Goal: Transaction & Acquisition: Purchase product/service

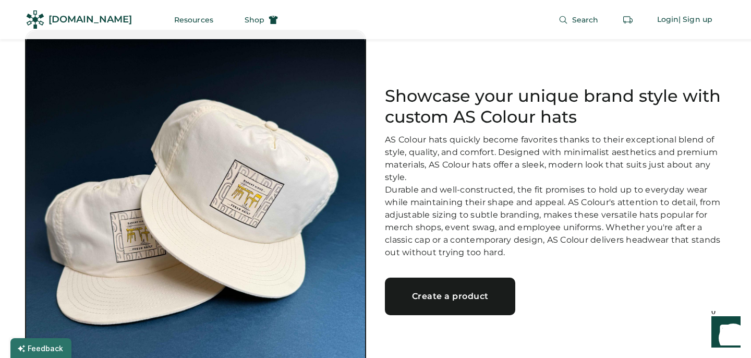
scroll to position [42, 0]
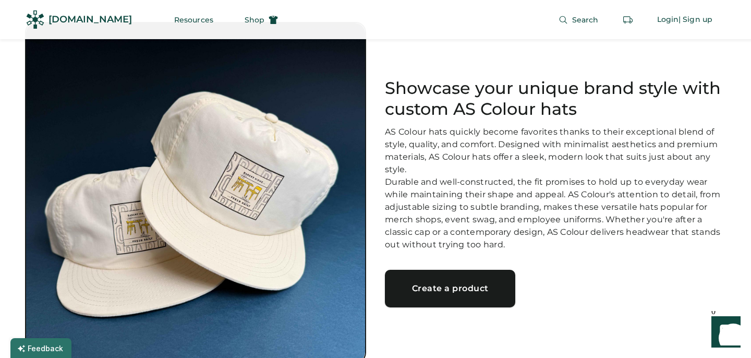
click at [459, 292] on div "Create a product" at bounding box center [449, 288] width 105 height 8
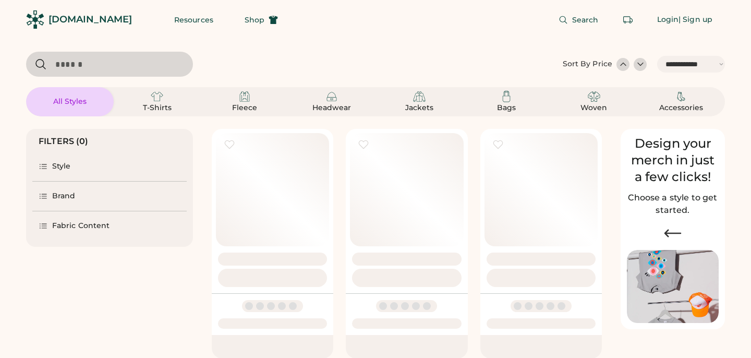
select select "*****"
select select "*"
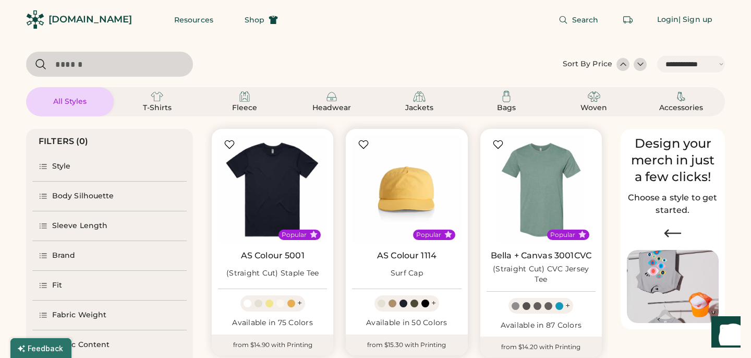
scroll to position [63, 0]
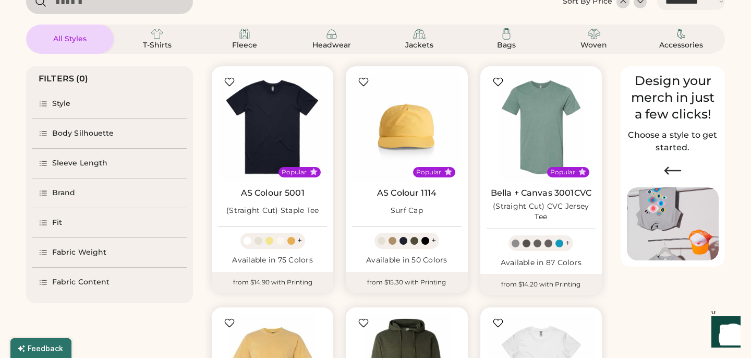
select select "*****"
select select "*"
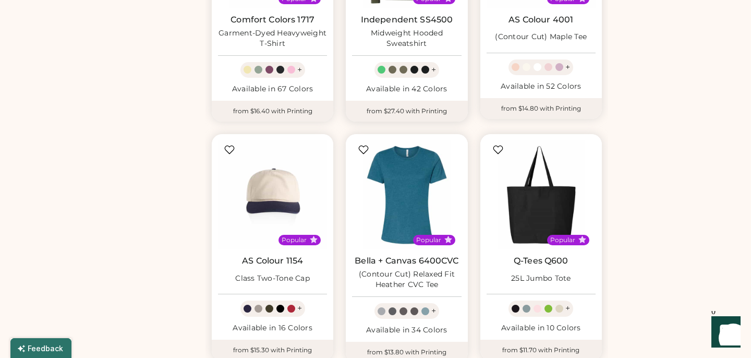
scroll to position [488, 0]
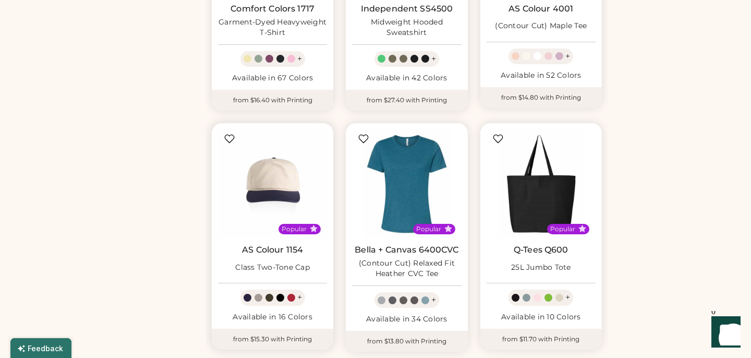
click at [280, 293] on div at bounding box center [280, 297] width 8 height 8
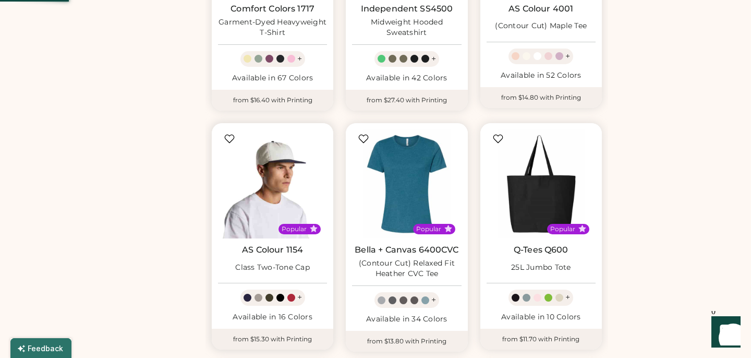
click at [284, 193] on img at bounding box center [272, 183] width 109 height 109
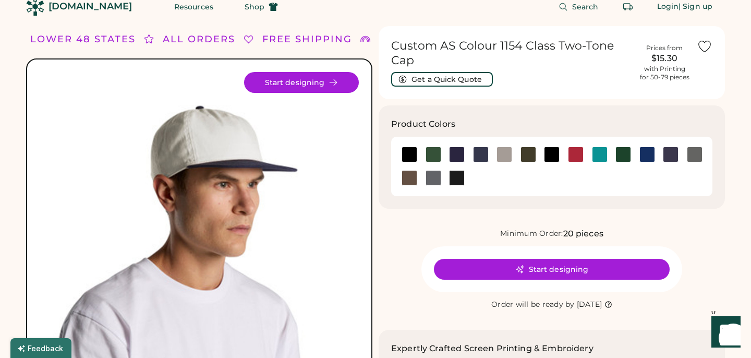
scroll to position [14, 0]
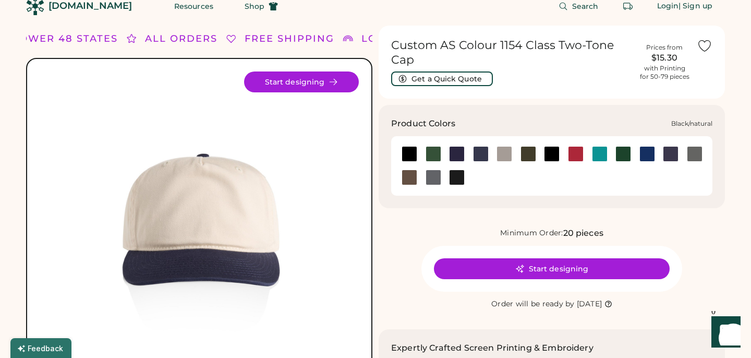
click at [414, 152] on div at bounding box center [409, 154] width 16 height 16
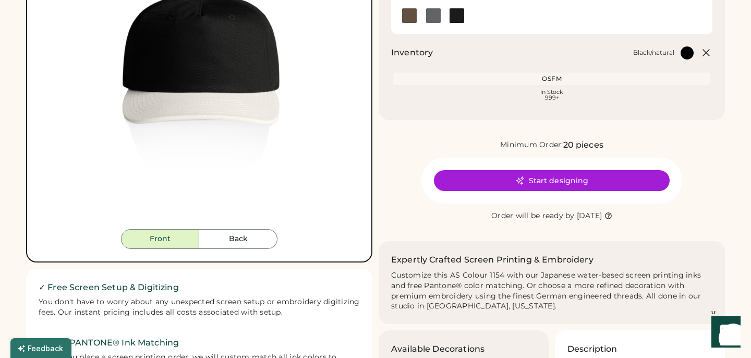
scroll to position [173, 0]
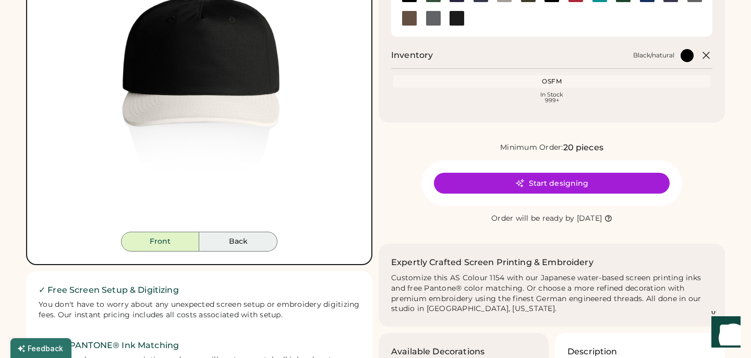
click at [241, 245] on button "Back" at bounding box center [238, 241] width 78 height 20
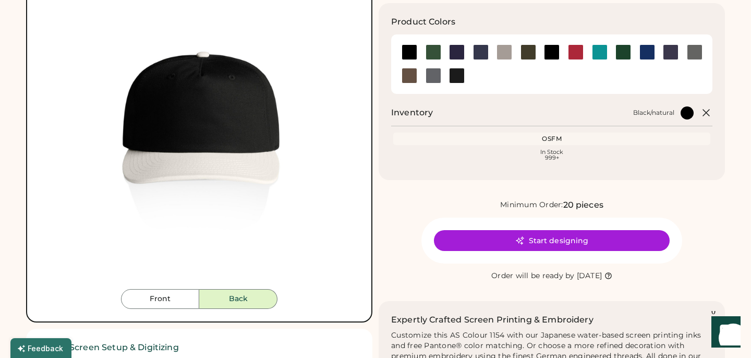
scroll to position [73, 0]
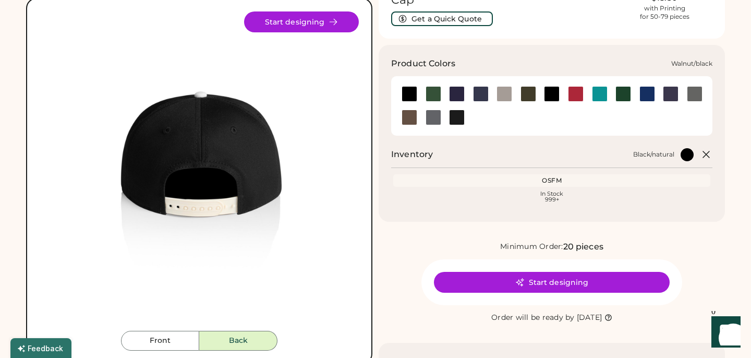
click at [459, 121] on div at bounding box center [457, 117] width 16 height 16
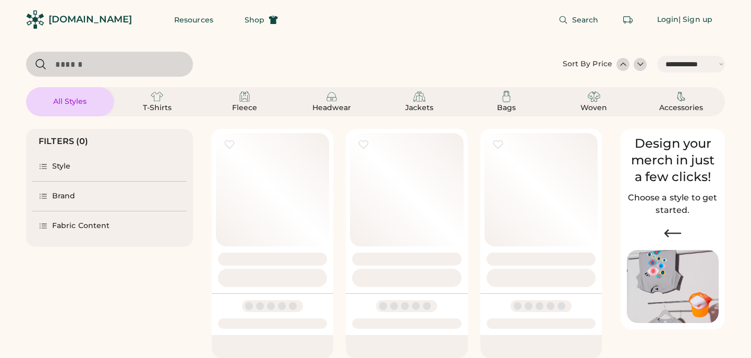
select select "*****"
select select "*"
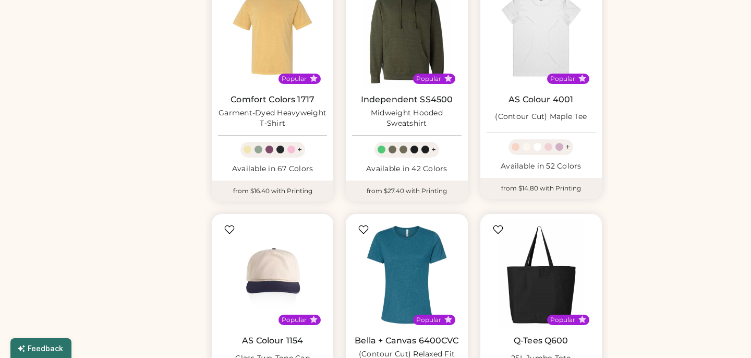
select select "*****"
select select "*"
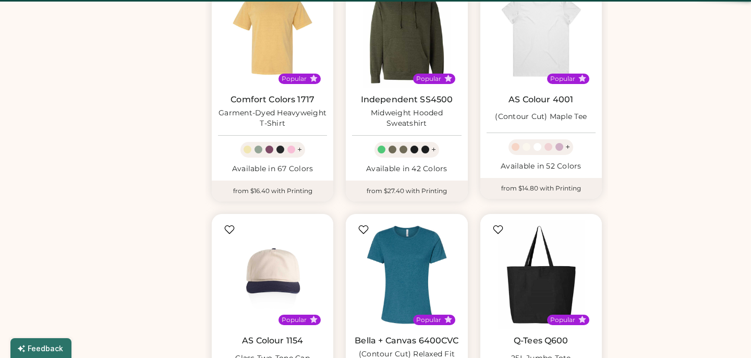
scroll to position [0, 0]
